Goal: Navigation & Orientation: Find specific page/section

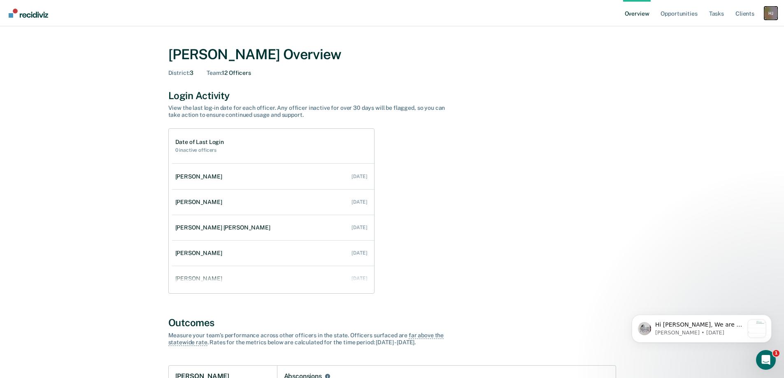
click at [772, 14] on div "H J" at bounding box center [770, 13] width 13 height 13
click at [722, 54] on link "Go to Operations" at bounding box center [737, 53] width 66 height 7
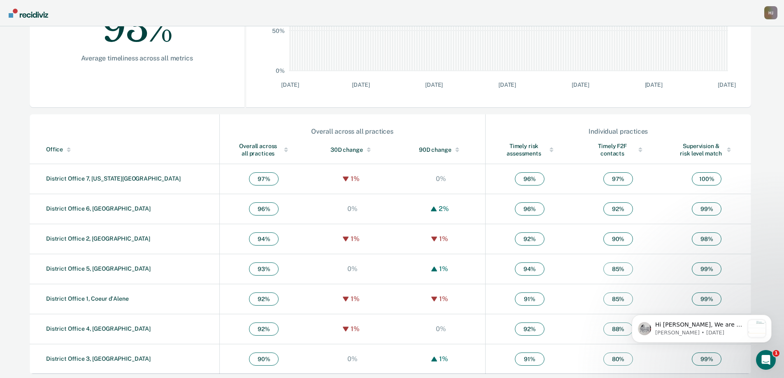
scroll to position [195, 0]
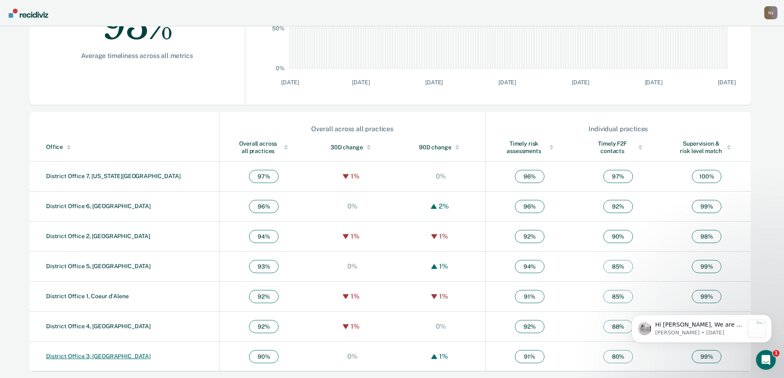
click at [104, 356] on link "District Office 3, [GEOGRAPHIC_DATA]" at bounding box center [98, 356] width 104 height 7
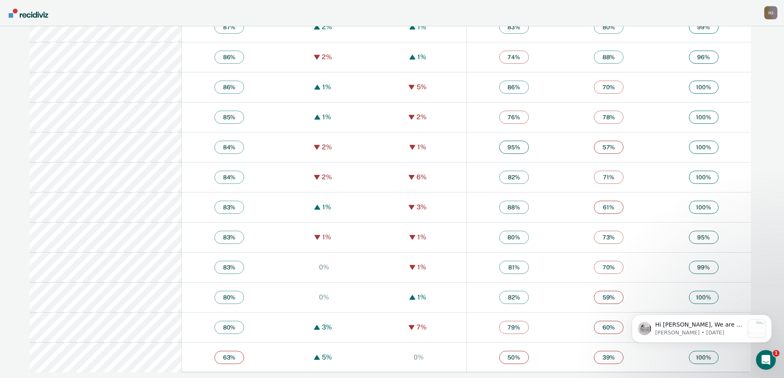
scroll to position [1487, 0]
